Goal: Task Accomplishment & Management: Use online tool/utility

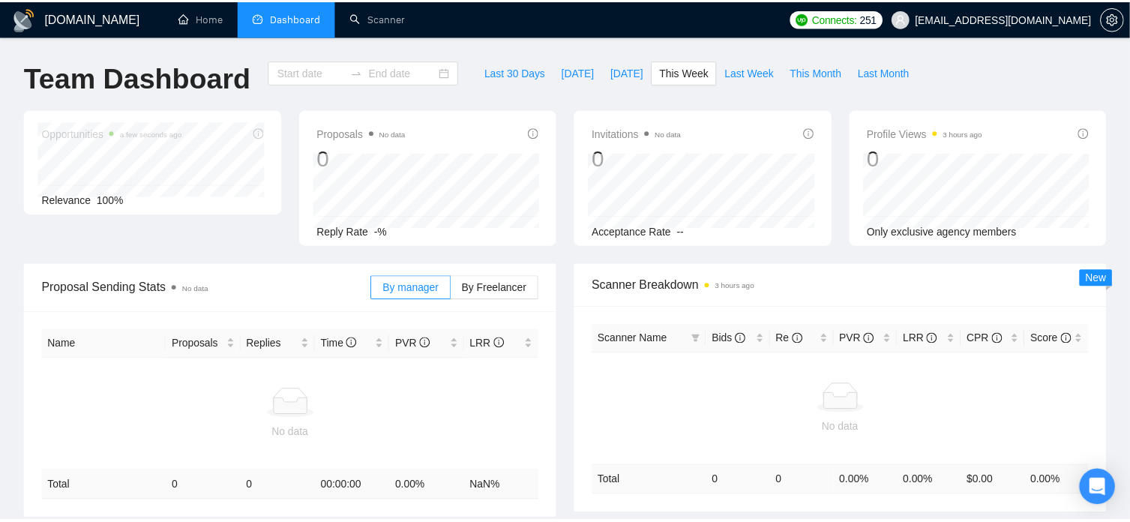
scroll to position [79, 0]
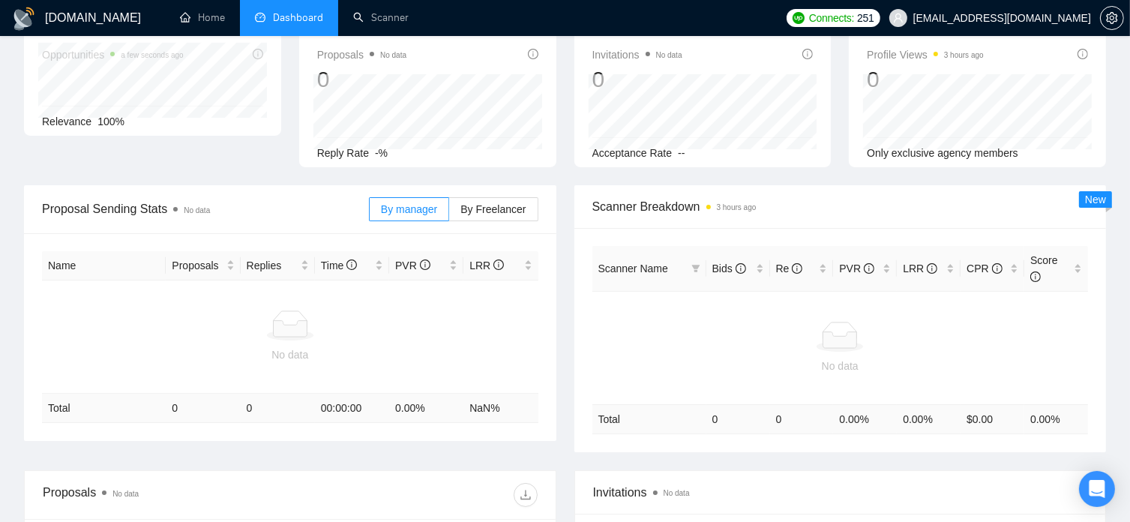
type input "[DATE]"
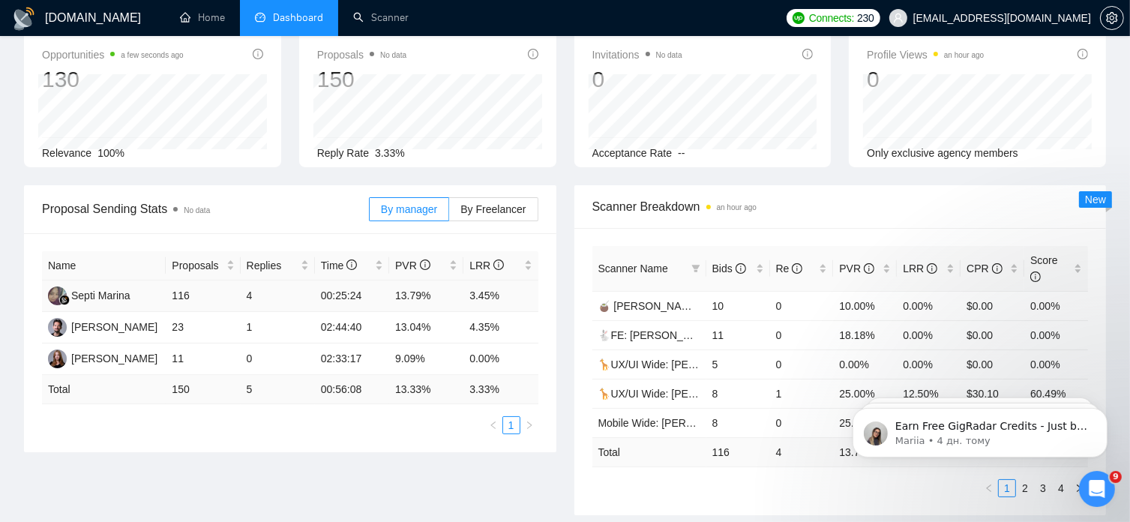
scroll to position [0, 0]
click at [399, 21] on link "Scanner" at bounding box center [380, 17] width 55 height 13
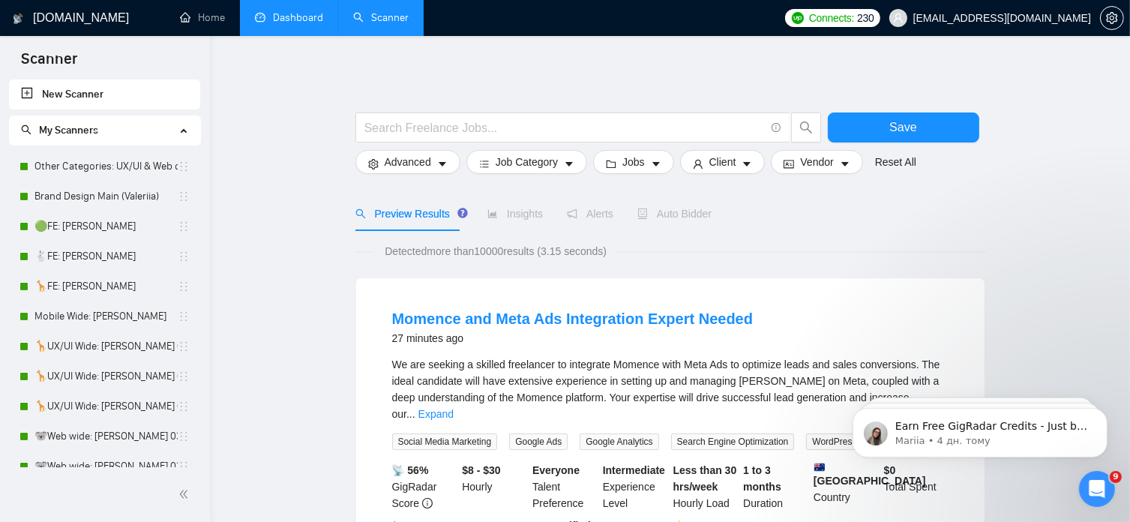
click at [295, 22] on link "Dashboard" at bounding box center [289, 17] width 68 height 13
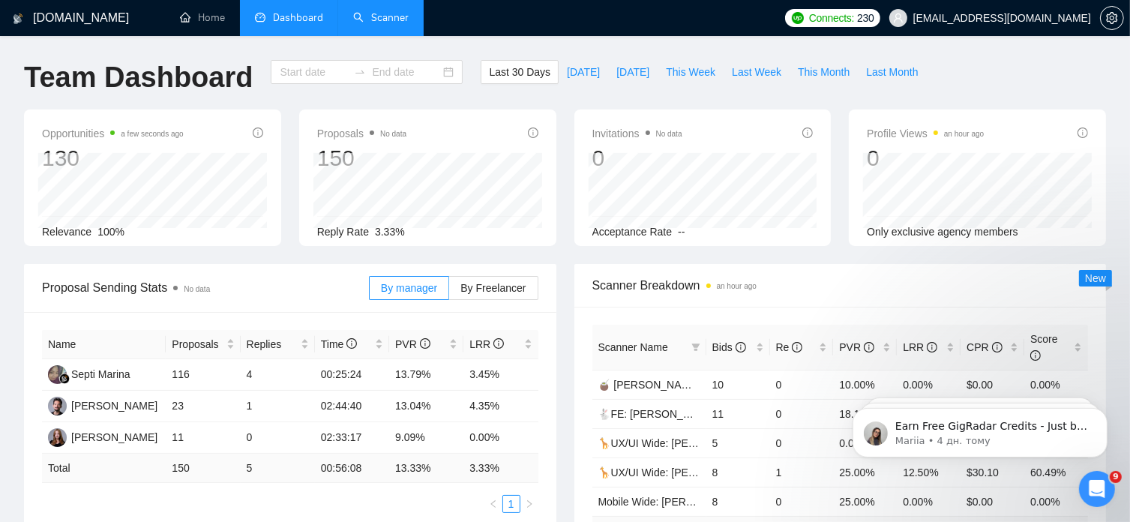
type input "[DATE]"
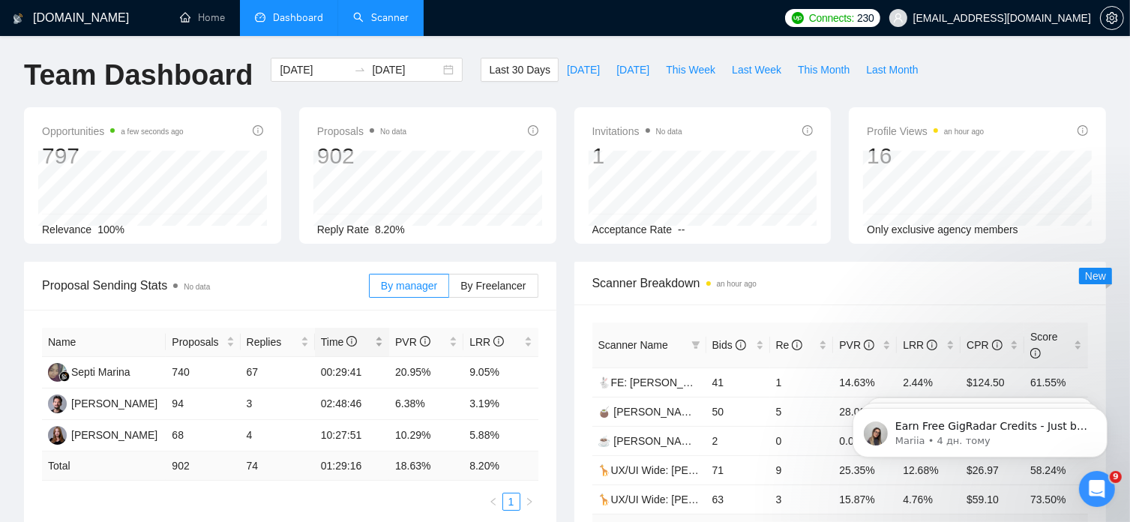
scroll to position [3, 0]
drag, startPoint x: 325, startPoint y: 340, endPoint x: 237, endPoint y: 489, distance: 172.4
click at [237, 489] on div "Name Proposals Replies Time PVR LRR Septi Marina 740 67 00:29:41 20.95% 9.05% R…" at bounding box center [290, 418] width 496 height 183
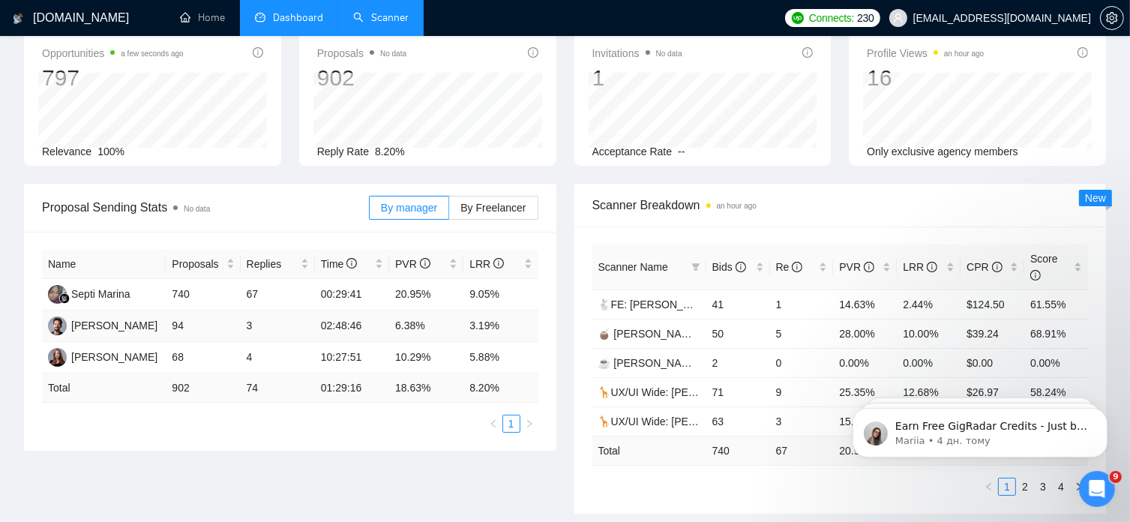
scroll to position [81, 0]
click at [647, 327] on link "🧉 [PERSON_NAME] | UX/UI Wide: 31/07 - Bid in Range" at bounding box center [731, 333] width 267 height 12
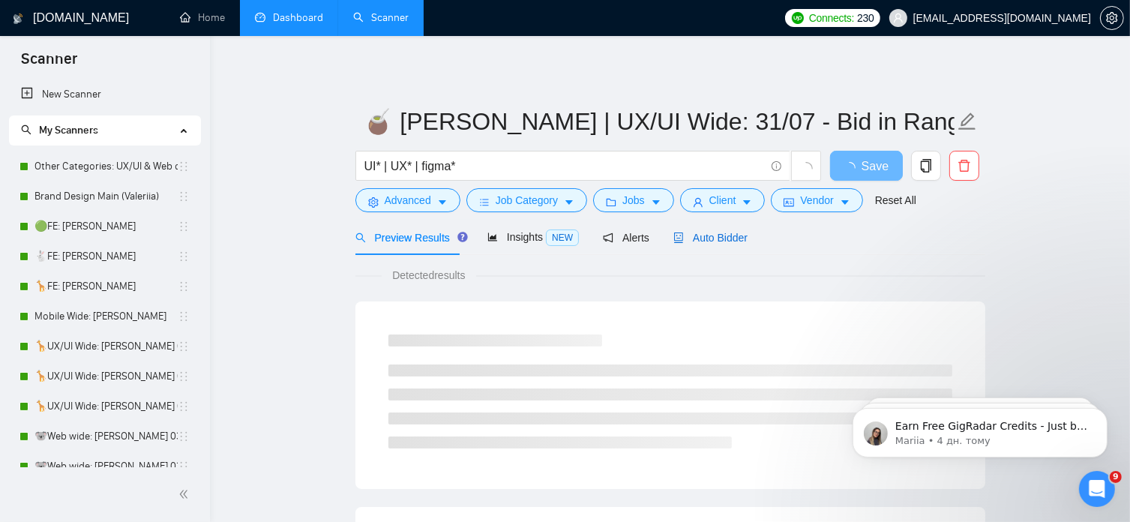
click at [699, 239] on span "Auto Bidder" at bounding box center [710, 238] width 74 height 12
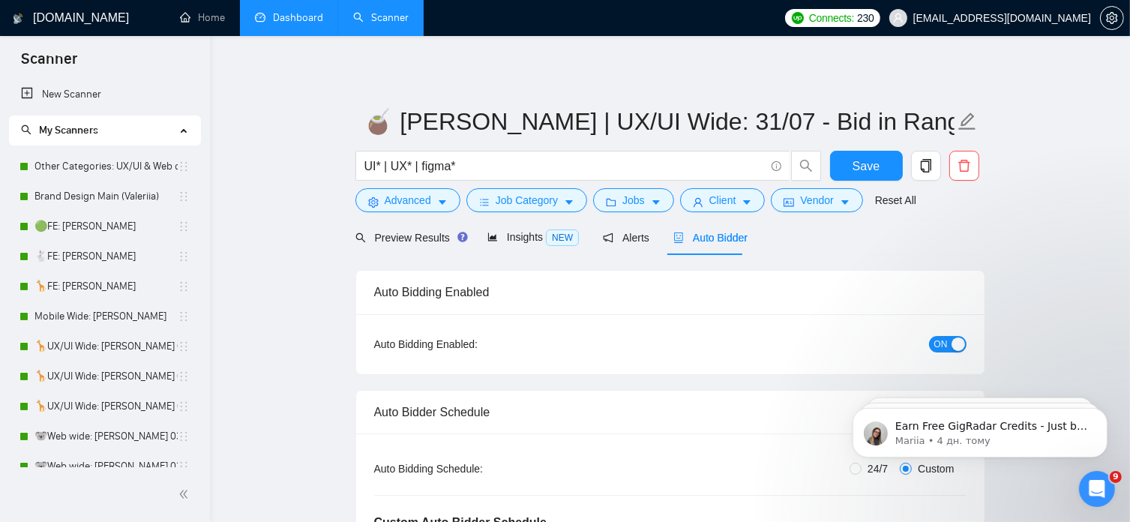
radio input "false"
radio input "true"
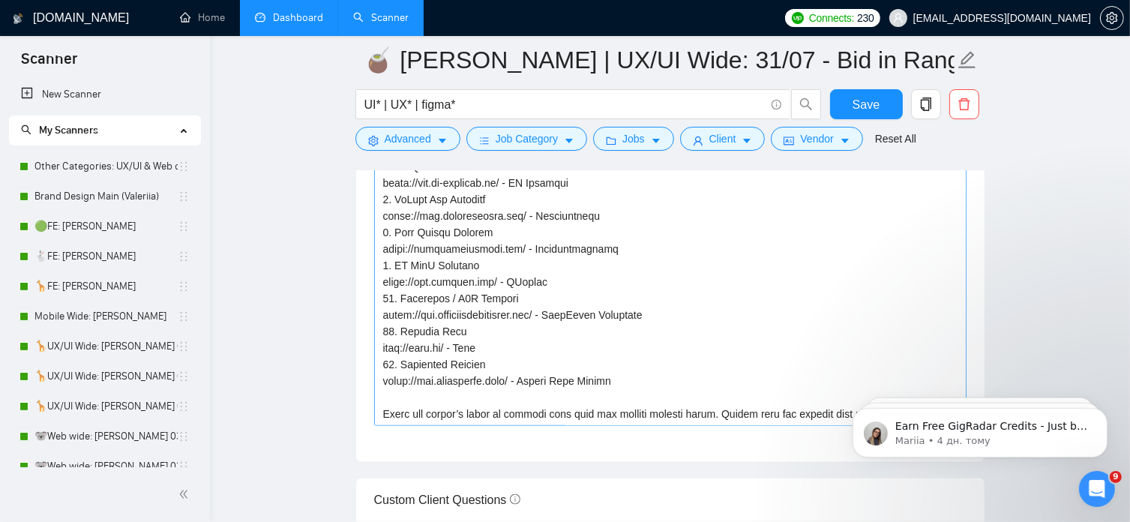
scroll to position [576, 0]
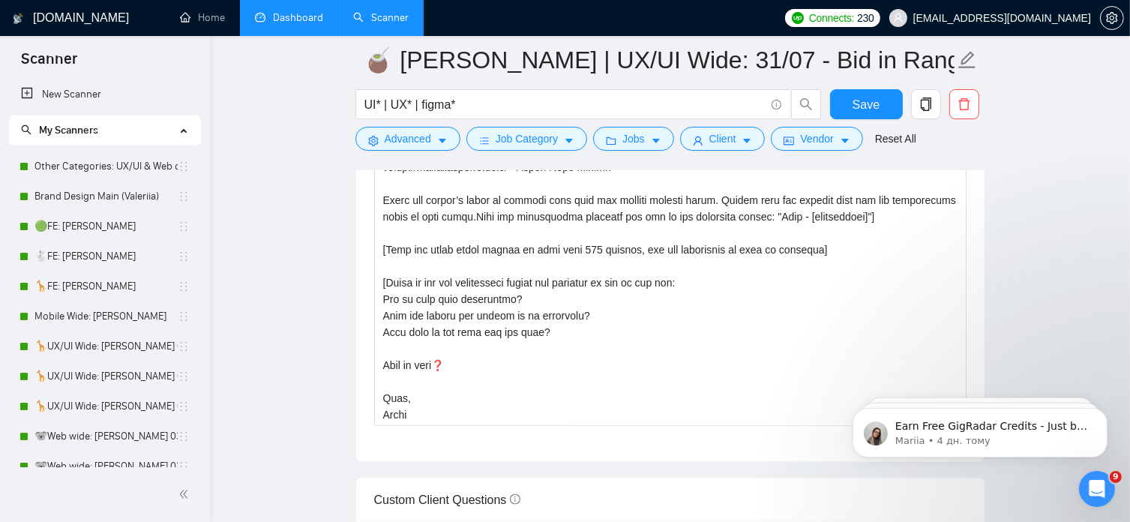
click at [345, 396] on main "🧉 [PERSON_NAME] | UX/UI Wide: 31/07 - Bid in Range UI* | UX* | figma* Save Adva…" at bounding box center [670, 295] width 872 height 4495
click at [300, 17] on link "Dashboard" at bounding box center [289, 17] width 68 height 13
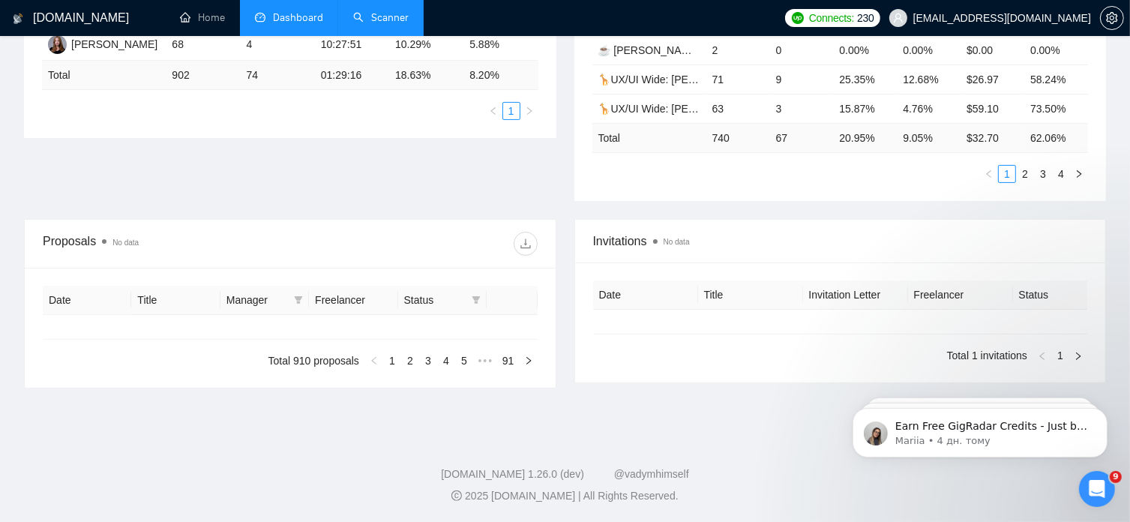
type input "[DATE]"
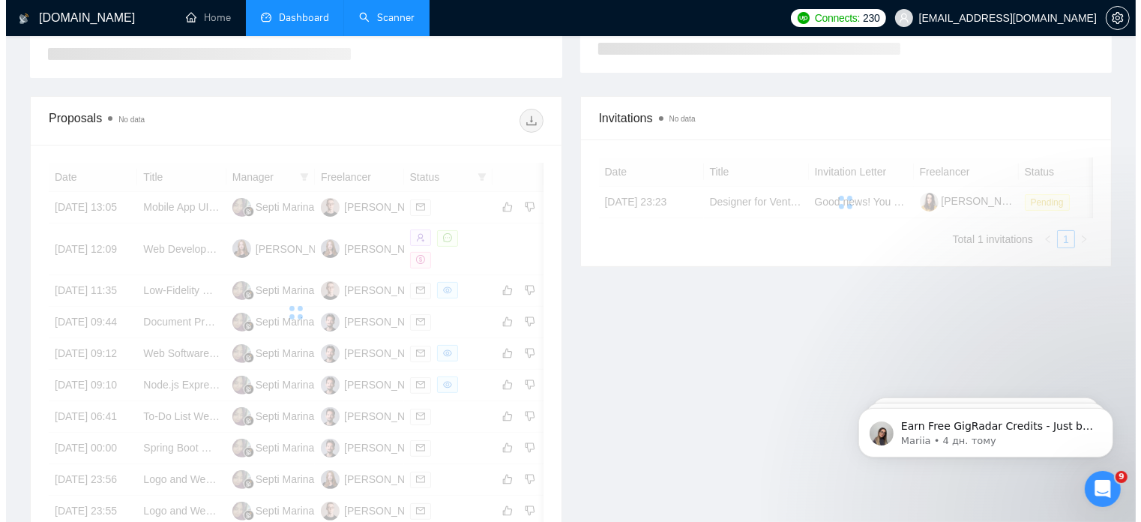
scroll to position [385, 0]
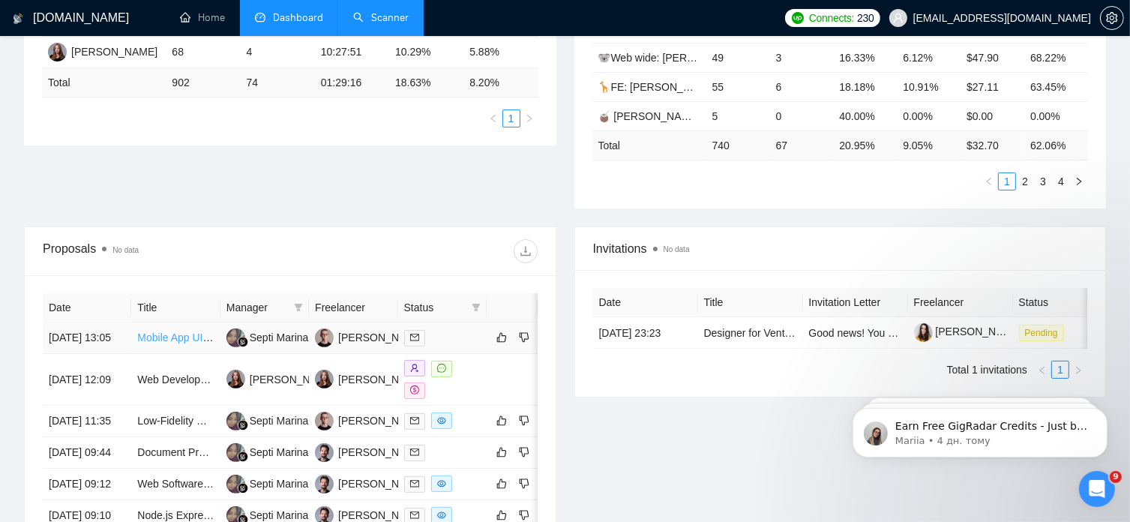
click at [173, 331] on link "Mobile App UI/UX Design - Wireframing for English/Arabic App" at bounding box center [282, 337] width 291 height 12
